Goal: Task Accomplishment & Management: Manage account settings

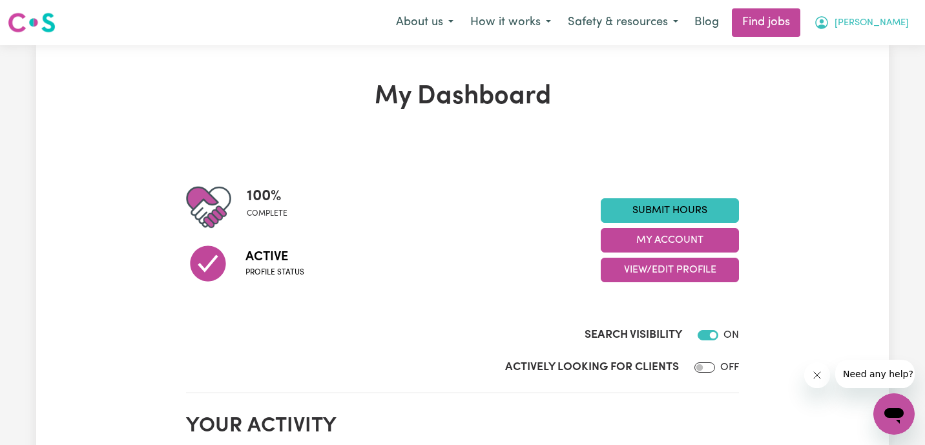
click at [847, 22] on span "[PERSON_NAME]" at bounding box center [871, 23] width 74 height 14
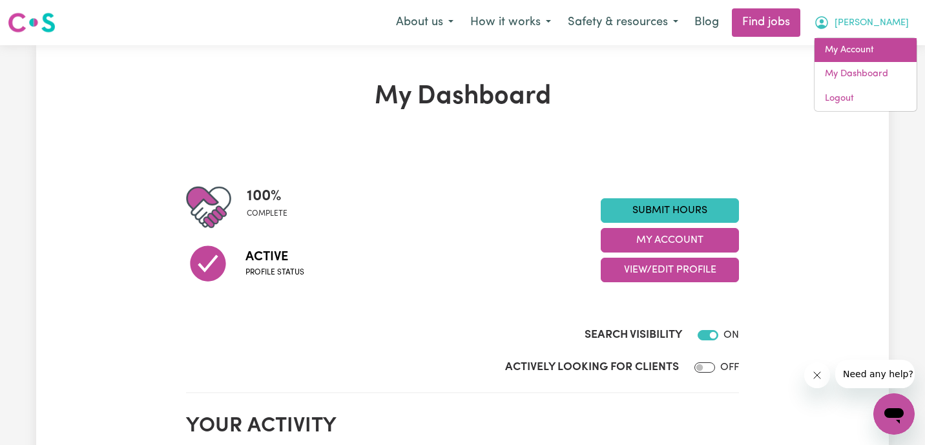
click at [847, 45] on link "My Account" at bounding box center [865, 50] width 102 height 25
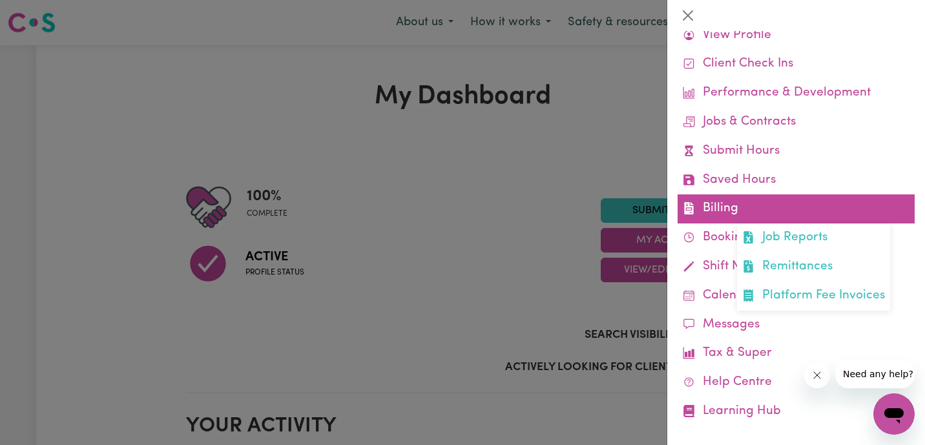
scroll to position [48, 0]
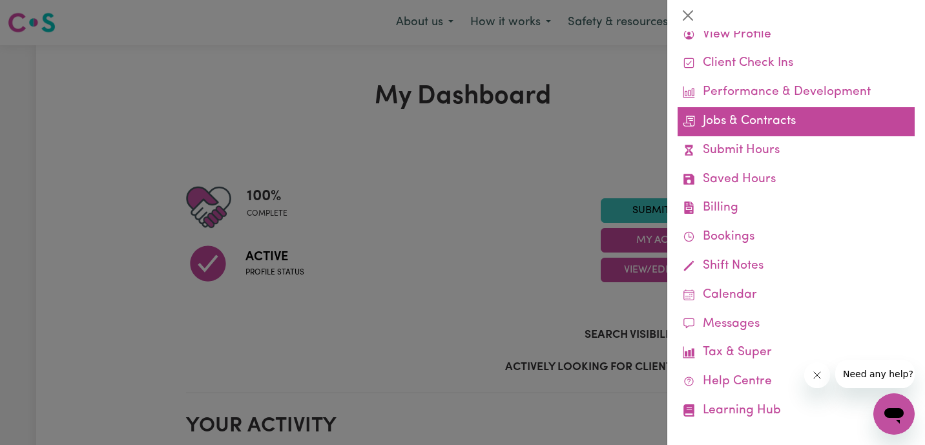
click at [779, 133] on link "Jobs & Contracts" at bounding box center [795, 121] width 237 height 29
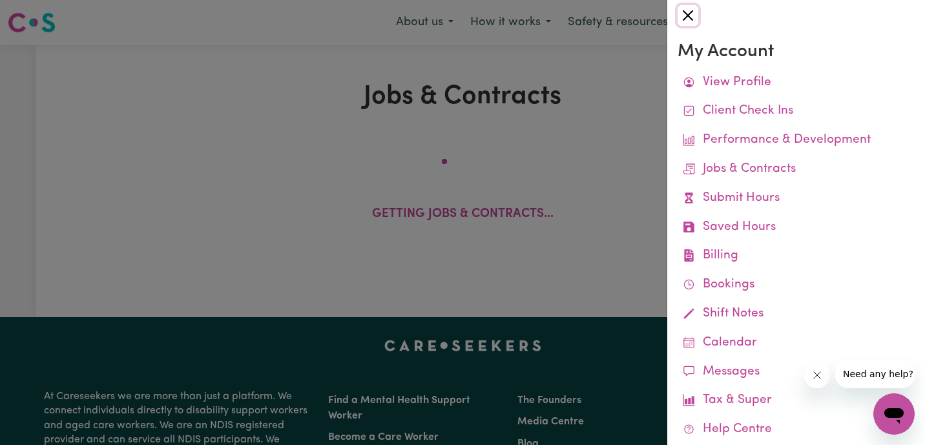
click at [686, 14] on button "Close" at bounding box center [687, 15] width 21 height 21
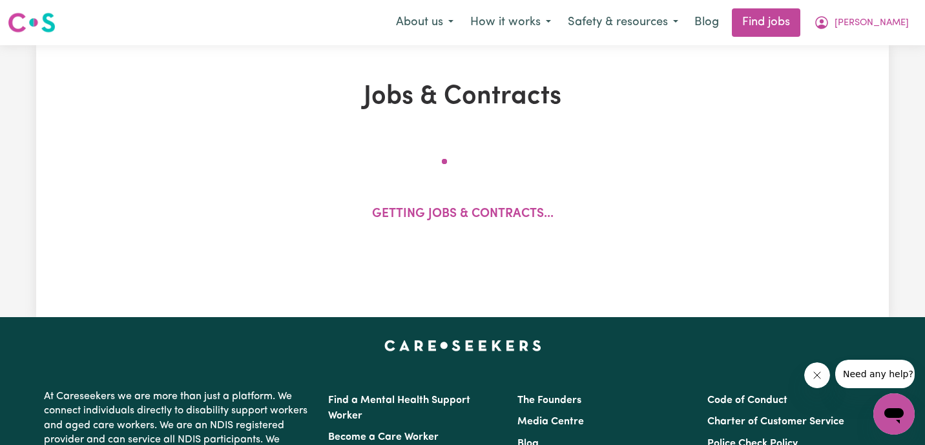
click at [812, 375] on icon "Close message from company" at bounding box center [816, 375] width 10 height 10
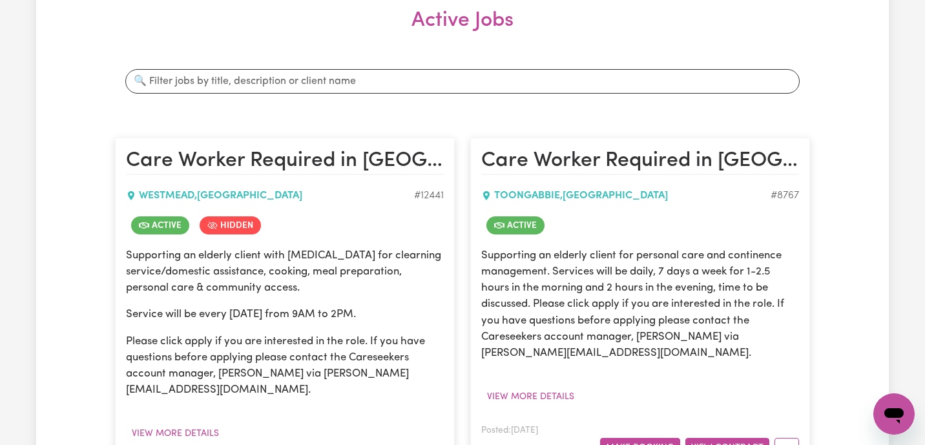
scroll to position [353, 0]
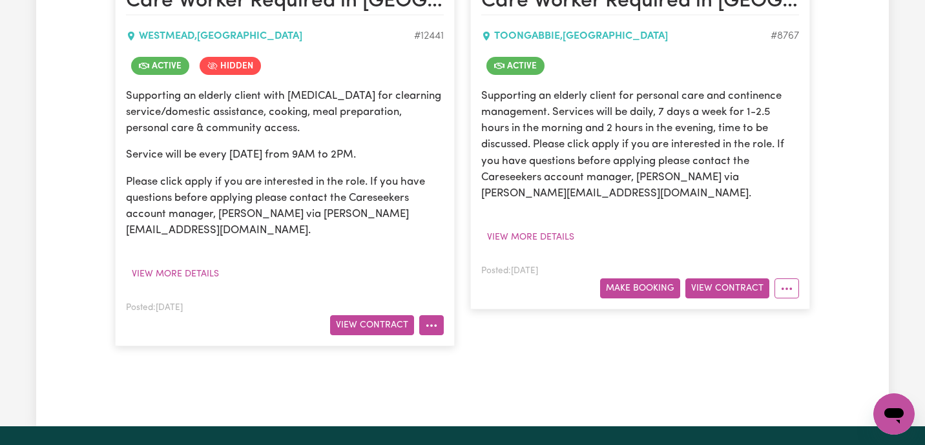
click at [429, 319] on icon "More options" at bounding box center [431, 325] width 13 height 13
click at [381, 315] on button "View Contract" at bounding box center [372, 325] width 84 height 20
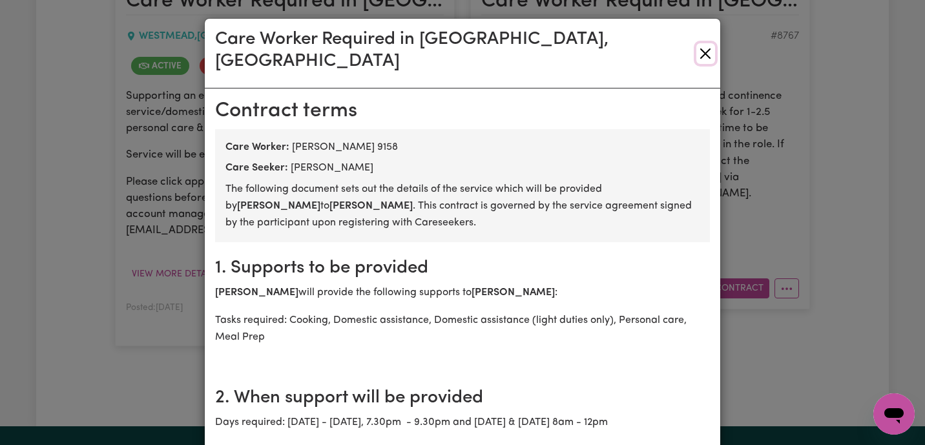
click at [708, 43] on button "Close" at bounding box center [705, 53] width 19 height 21
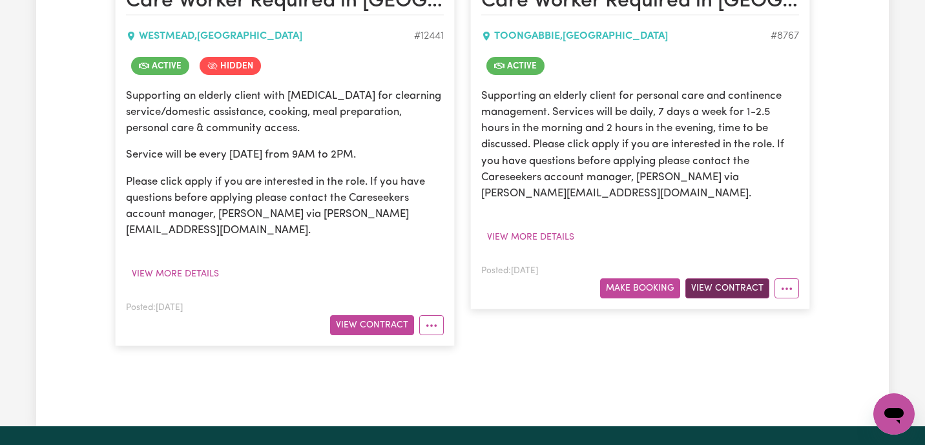
click at [736, 290] on button "View Contract" at bounding box center [727, 288] width 84 height 20
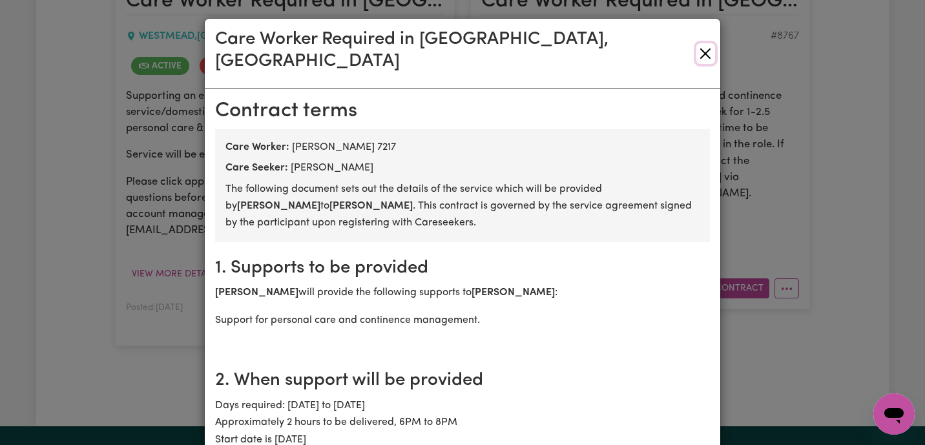
click at [706, 44] on button "Close" at bounding box center [705, 53] width 19 height 21
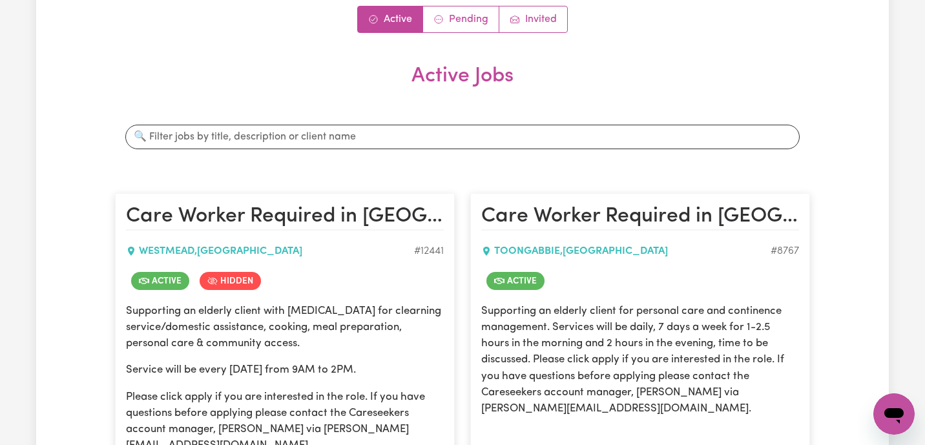
scroll to position [0, 0]
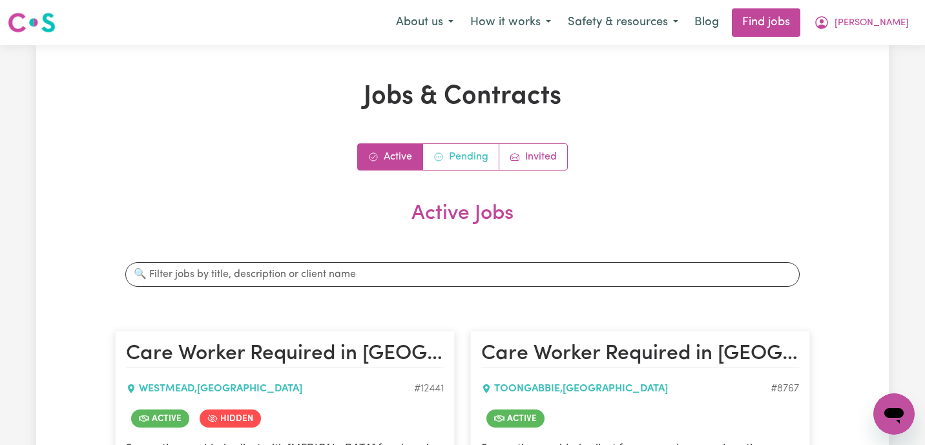
click at [462, 147] on link "Pending" at bounding box center [461, 157] width 76 height 26
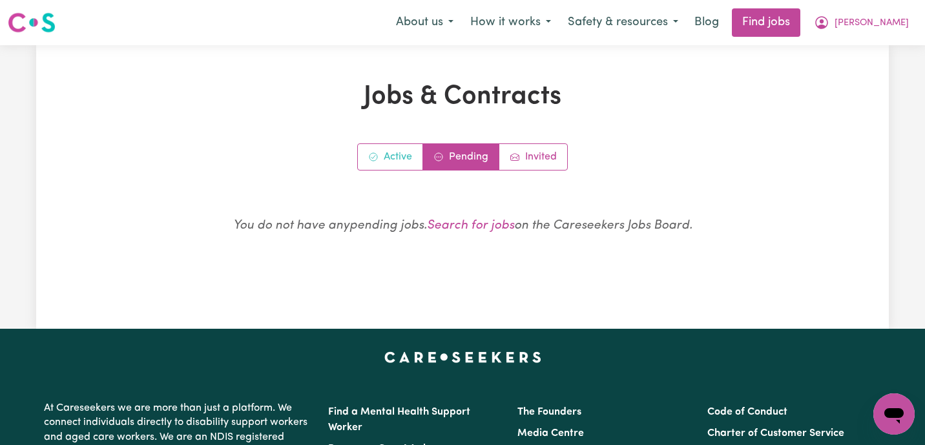
click at [387, 152] on link "Active" at bounding box center [390, 157] width 65 height 26
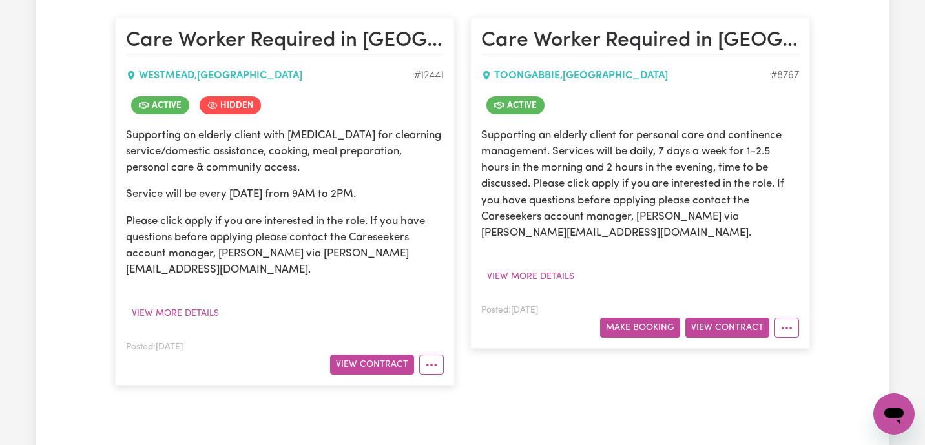
scroll to position [344, 0]
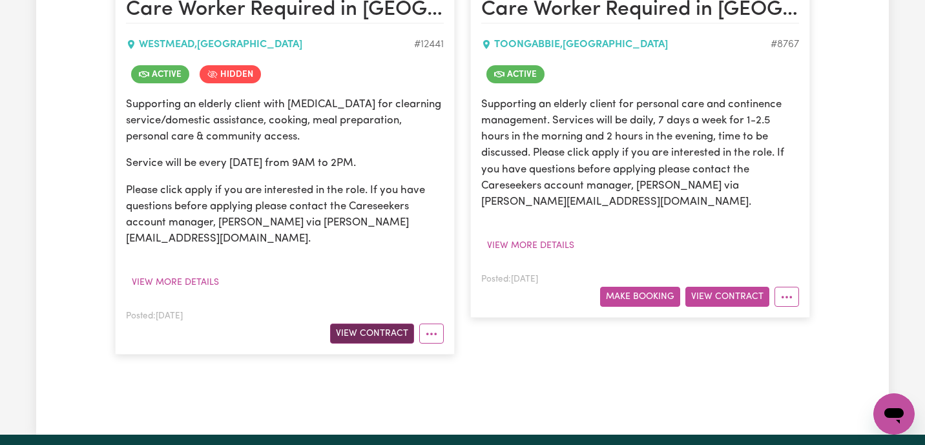
click at [380, 324] on button "View Contract" at bounding box center [372, 334] width 84 height 20
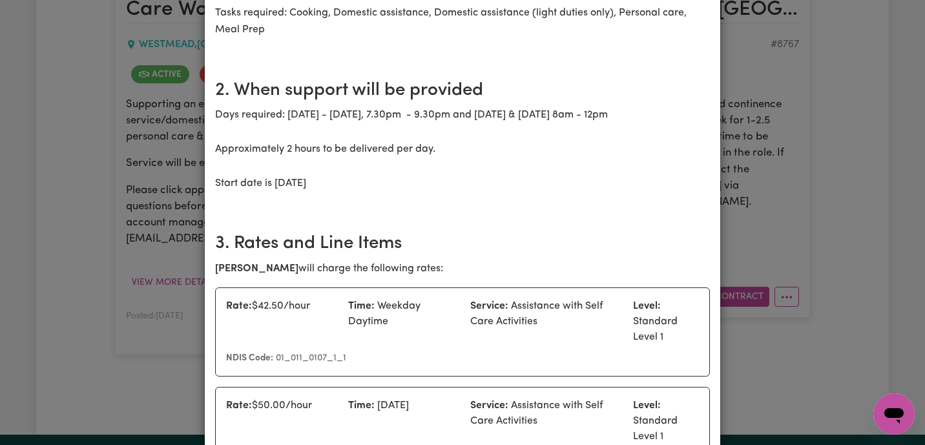
scroll to position [0, 0]
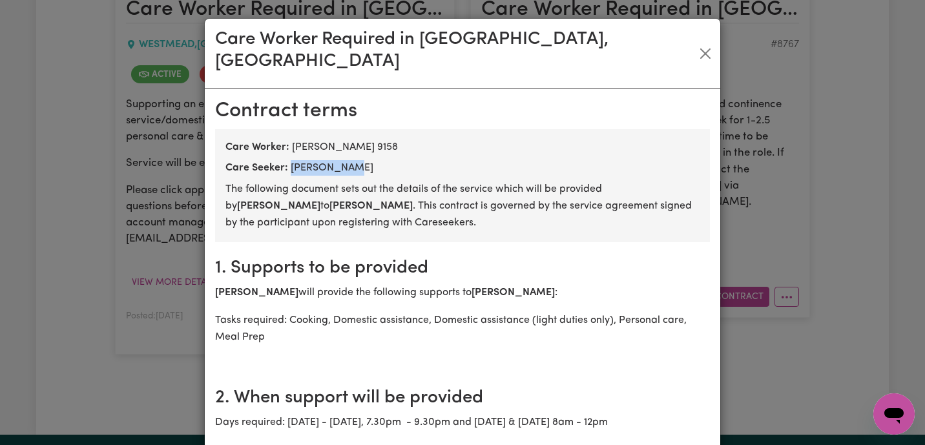
drag, startPoint x: 353, startPoint y: 143, endPoint x: 288, endPoint y: 143, distance: 64.6
click at [288, 160] on div "Care Seeker: [PERSON_NAME]" at bounding box center [462, 167] width 474 height 15
copy div "[PERSON_NAME]"
click at [697, 43] on button "Close" at bounding box center [705, 53] width 19 height 21
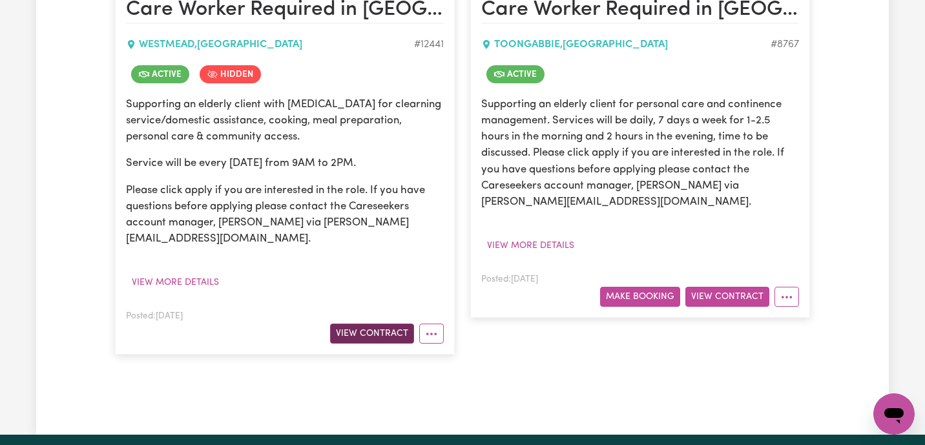
click at [352, 324] on button "View Contract" at bounding box center [372, 334] width 84 height 20
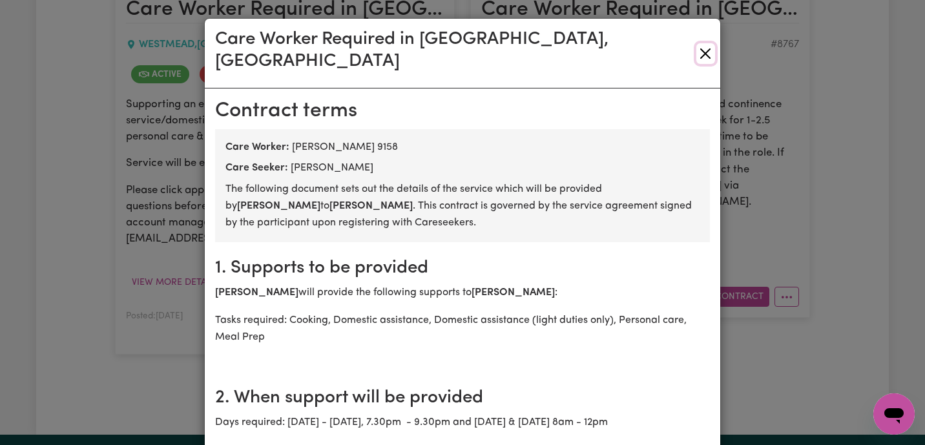
click at [701, 43] on button "Close" at bounding box center [705, 53] width 19 height 21
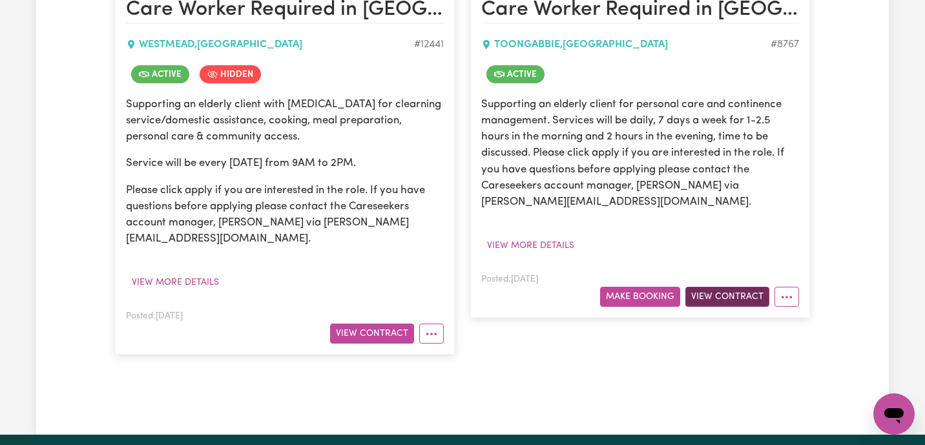
click at [708, 303] on button "View Contract" at bounding box center [727, 297] width 84 height 20
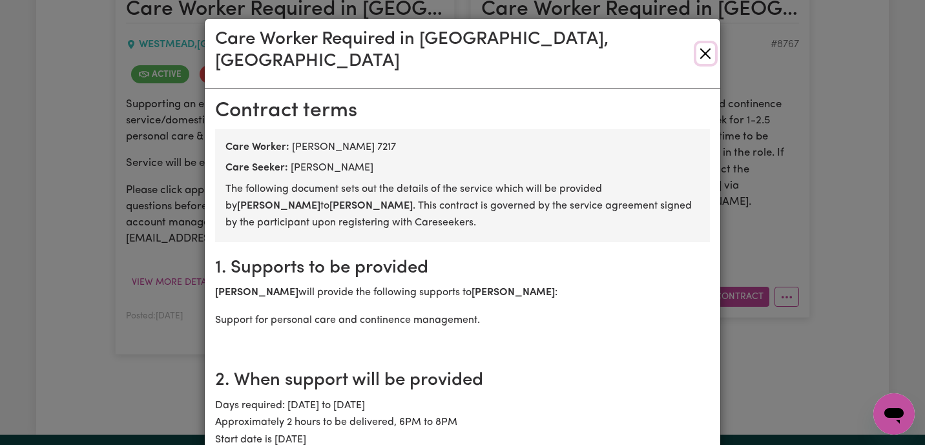
click at [706, 43] on button "Close" at bounding box center [705, 53] width 19 height 21
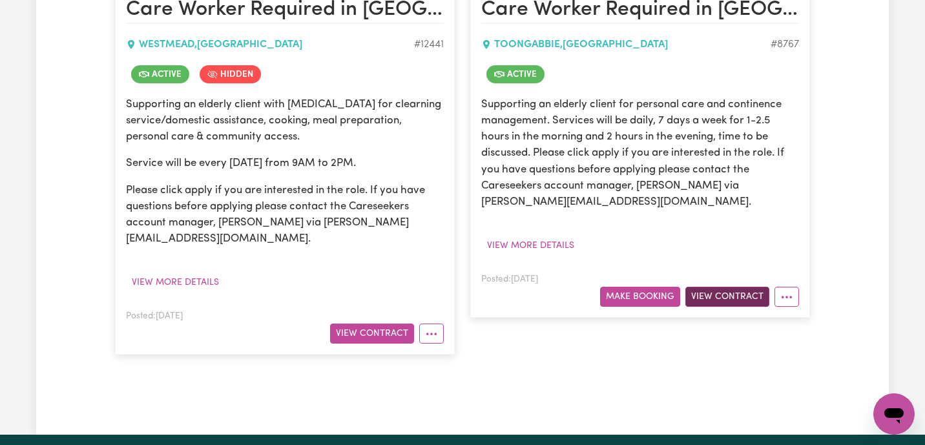
click at [719, 296] on button "View Contract" at bounding box center [727, 297] width 84 height 20
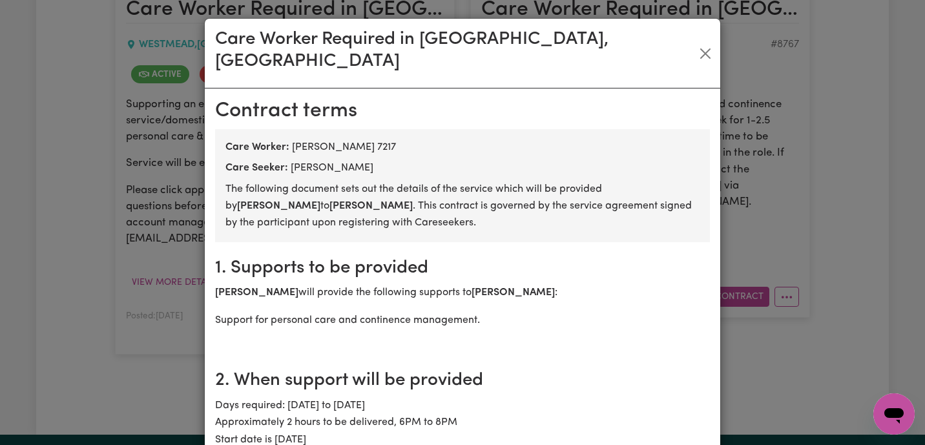
drag, startPoint x: 382, startPoint y: 149, endPoint x: 291, endPoint y: 150, distance: 91.1
click at [291, 160] on div "Care Seeker: [PERSON_NAME]" at bounding box center [462, 167] width 474 height 15
copy div "[PERSON_NAME]"
click at [706, 43] on button "Close" at bounding box center [705, 53] width 19 height 21
